Goal: Task Accomplishment & Management: Manage account settings

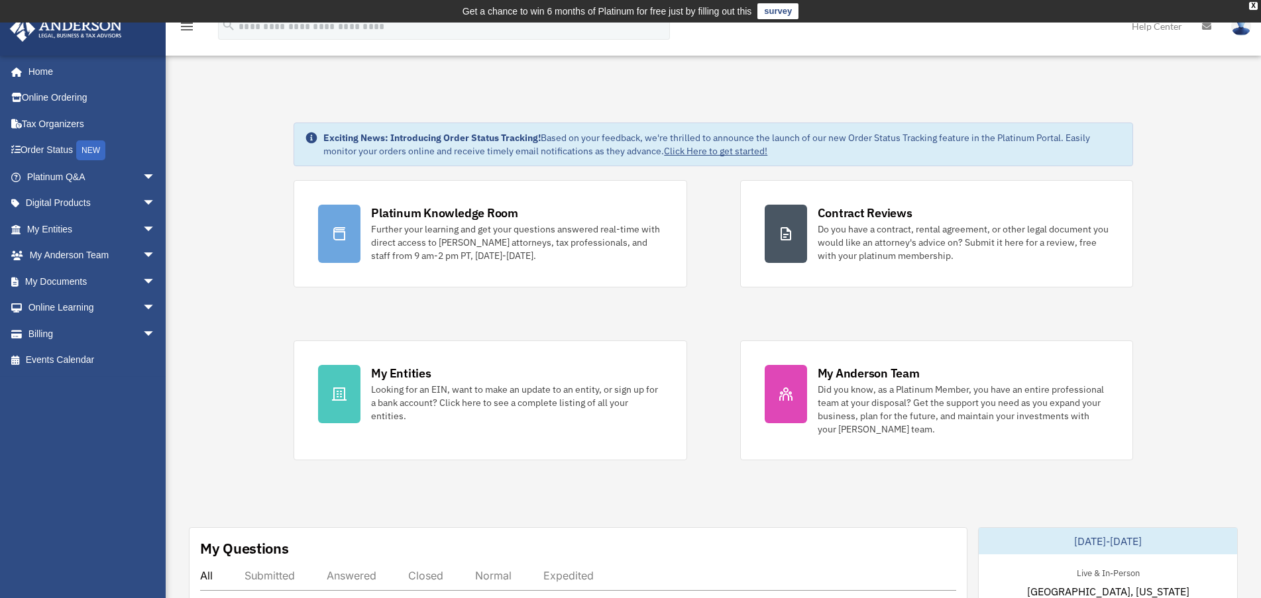
click at [1245, 28] on img at bounding box center [1241, 26] width 20 height 19
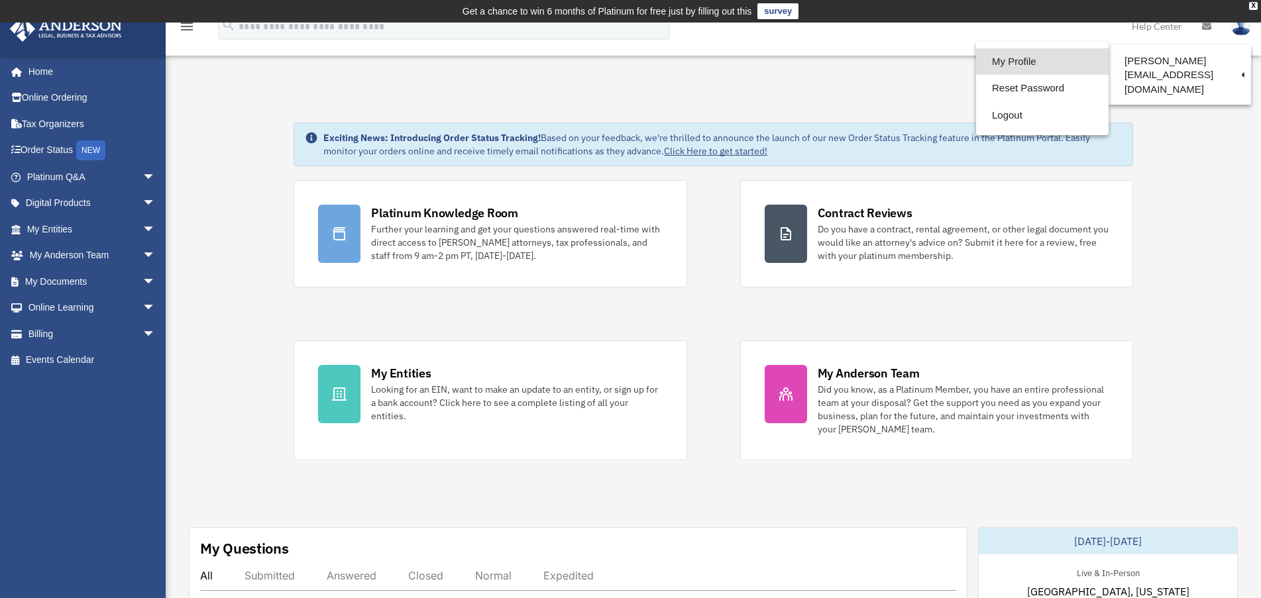
click at [976, 60] on link "My Profile" at bounding box center [1042, 61] width 133 height 27
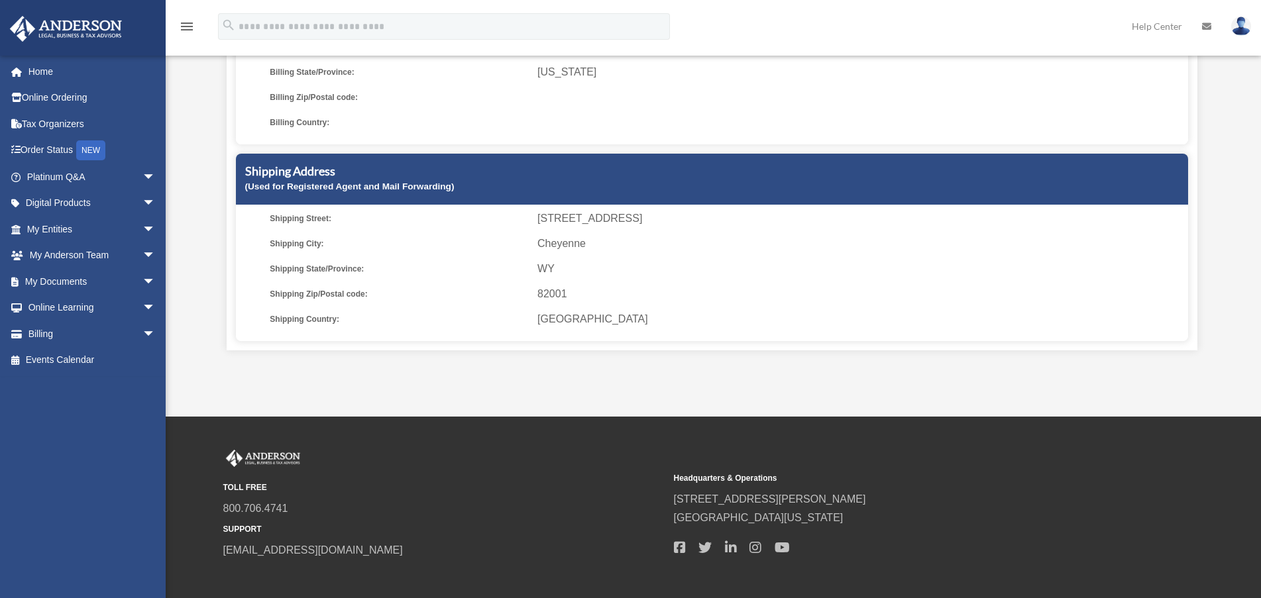
scroll to position [400, 0]
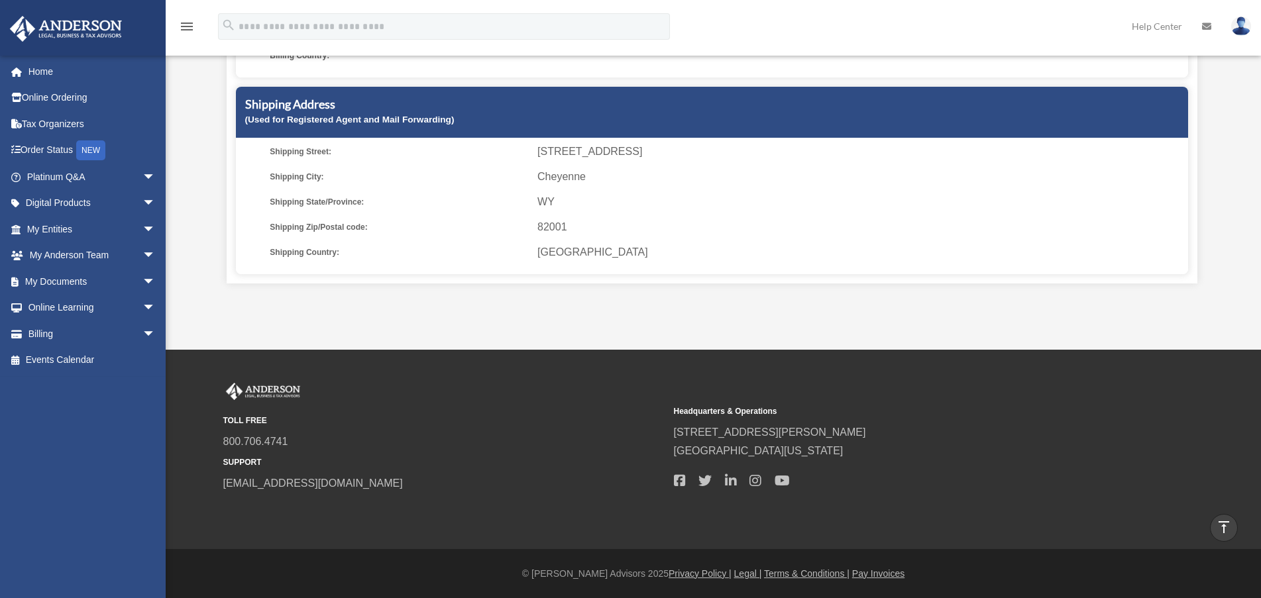
click at [303, 240] on ul "[GEOGRAPHIC_DATA]: [STREET_ADDRESS] Shipping City: [GEOGRAPHIC_DATA] Shipping S…" at bounding box center [712, 201] width 943 height 119
click at [314, 250] on span "Shipping Country:" at bounding box center [399, 252] width 258 height 19
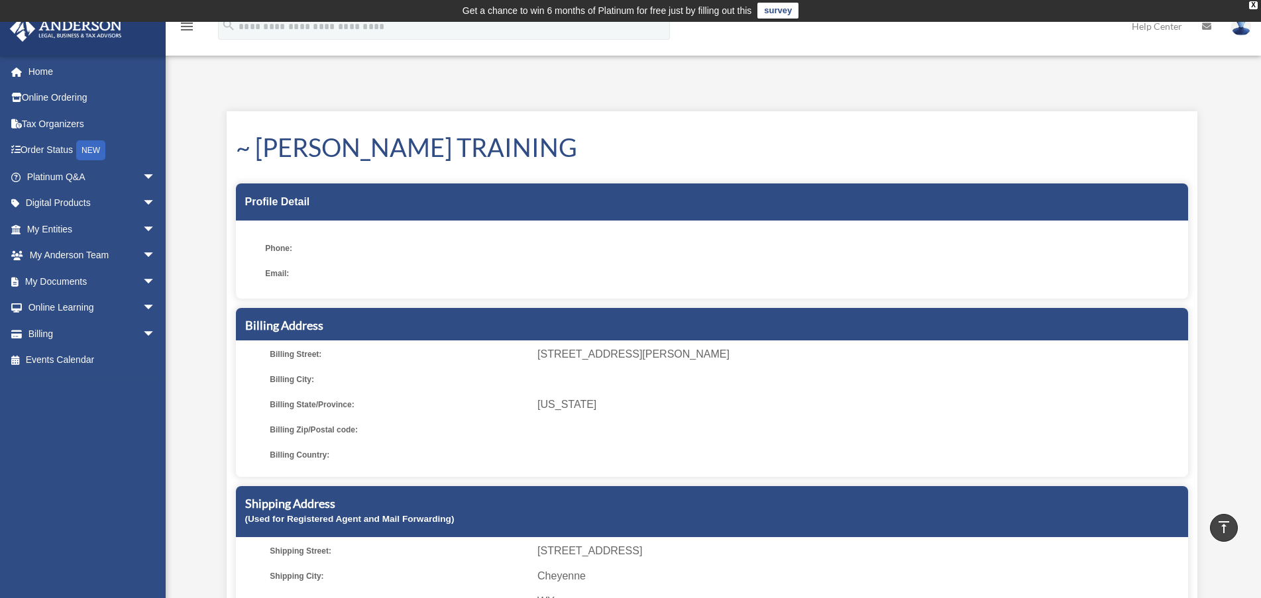
scroll to position [0, 0]
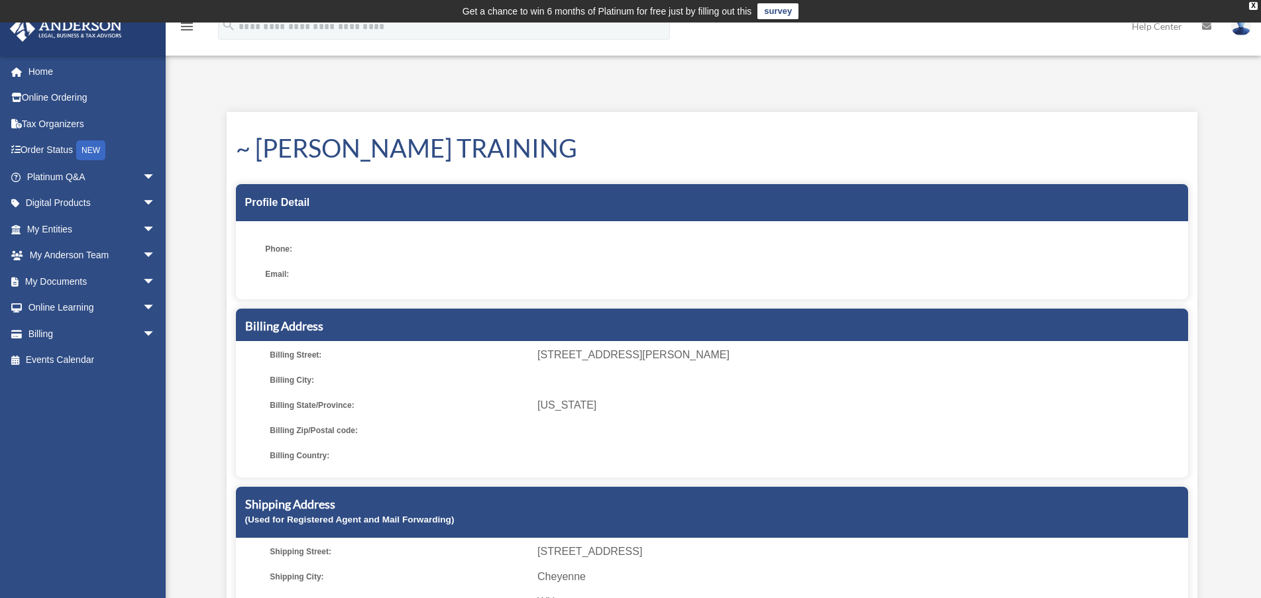
click at [1236, 28] on img at bounding box center [1241, 26] width 20 height 19
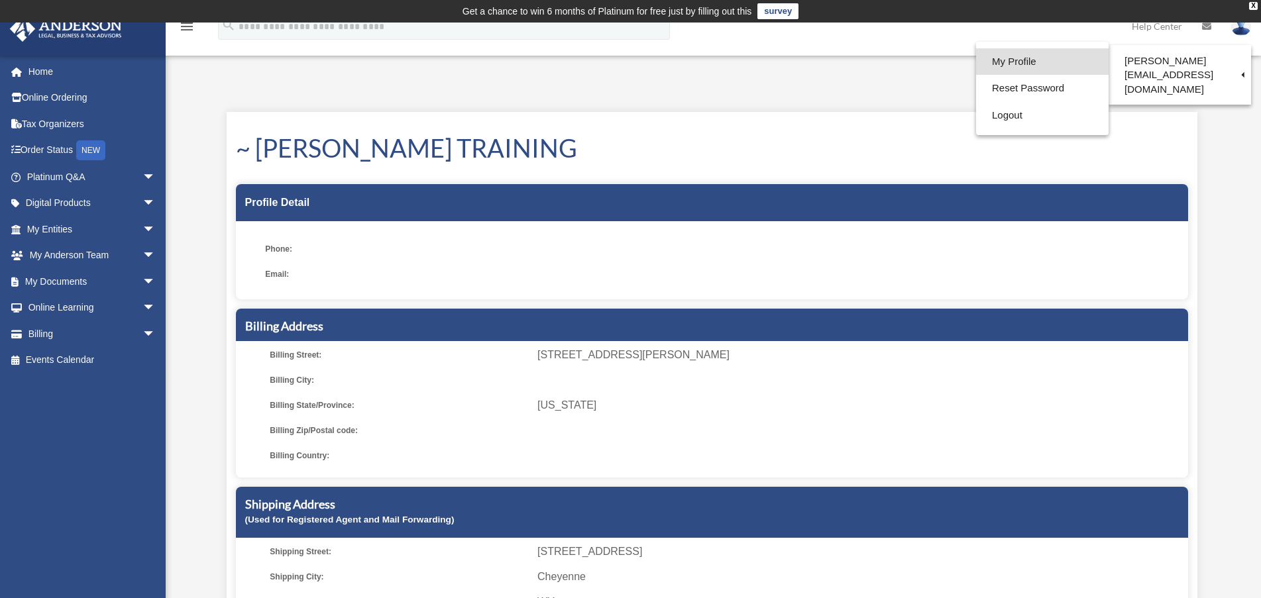
click at [976, 64] on link "My Profile" at bounding box center [1042, 61] width 133 height 27
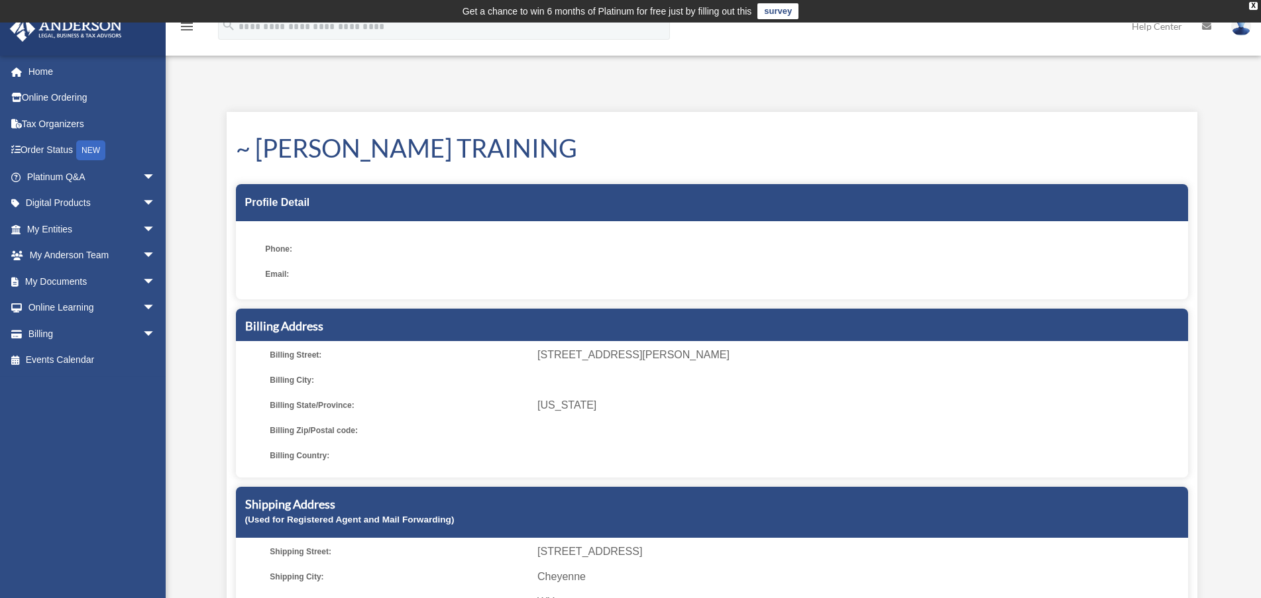
scroll to position [93, 0]
